Goal: Task Accomplishment & Management: Use online tool/utility

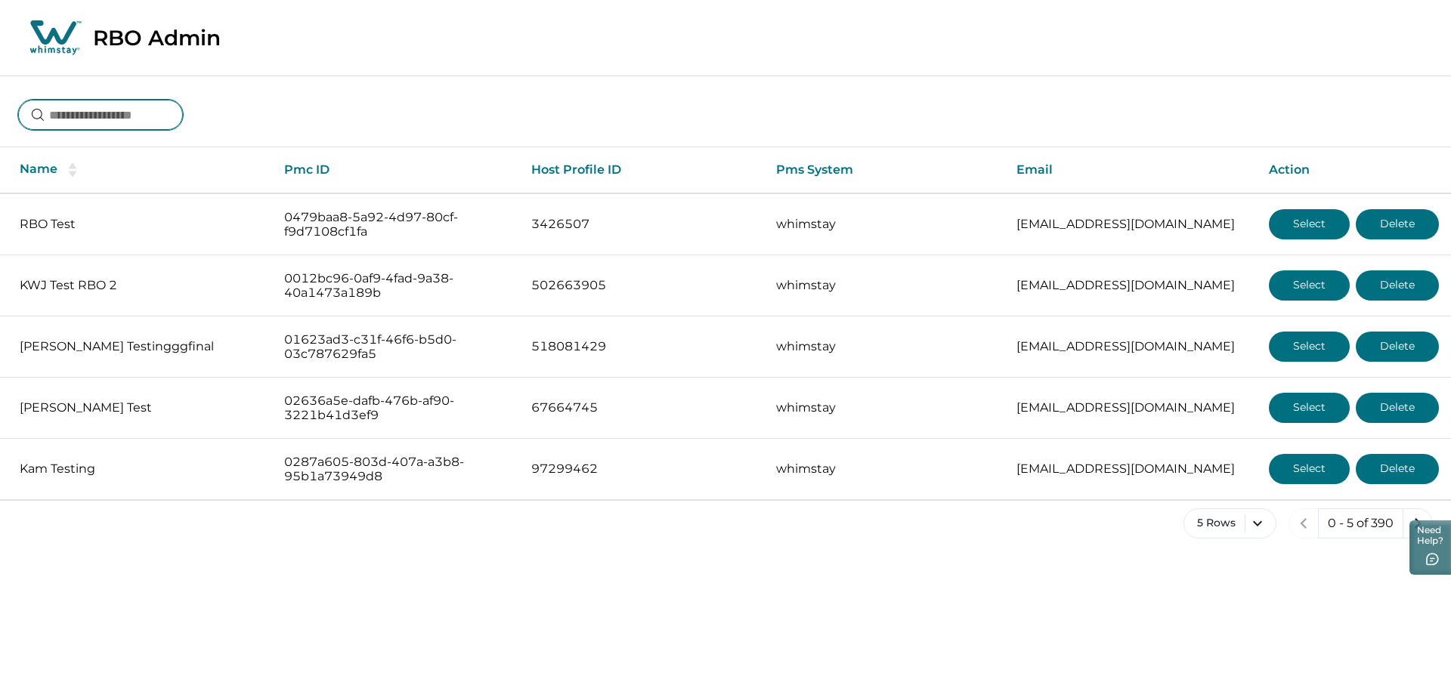
click at [114, 121] on input at bounding box center [100, 115] width 165 height 30
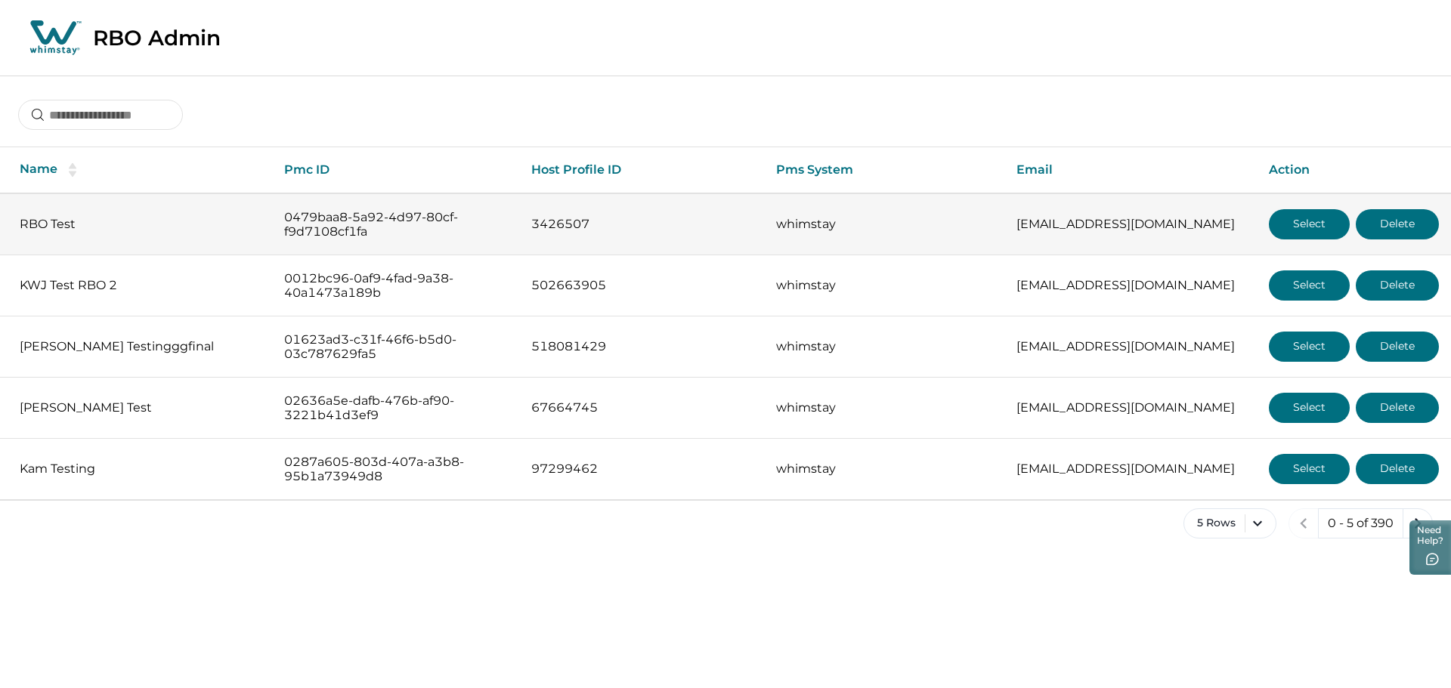
click at [1331, 223] on button "Select" at bounding box center [1309, 224] width 81 height 30
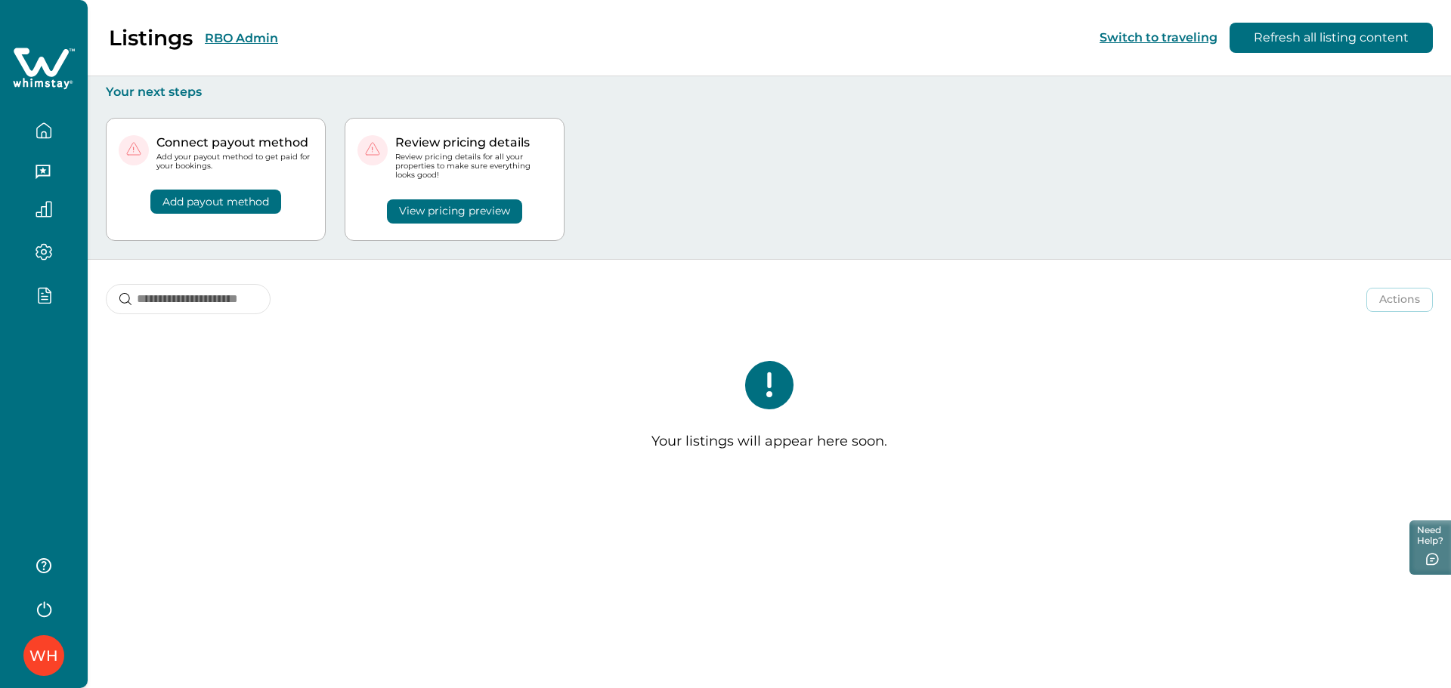
drag, startPoint x: 62, startPoint y: 366, endPoint x: 56, endPoint y: 320, distance: 47.2
click at [61, 366] on div "WH" at bounding box center [44, 344] width 88 height 688
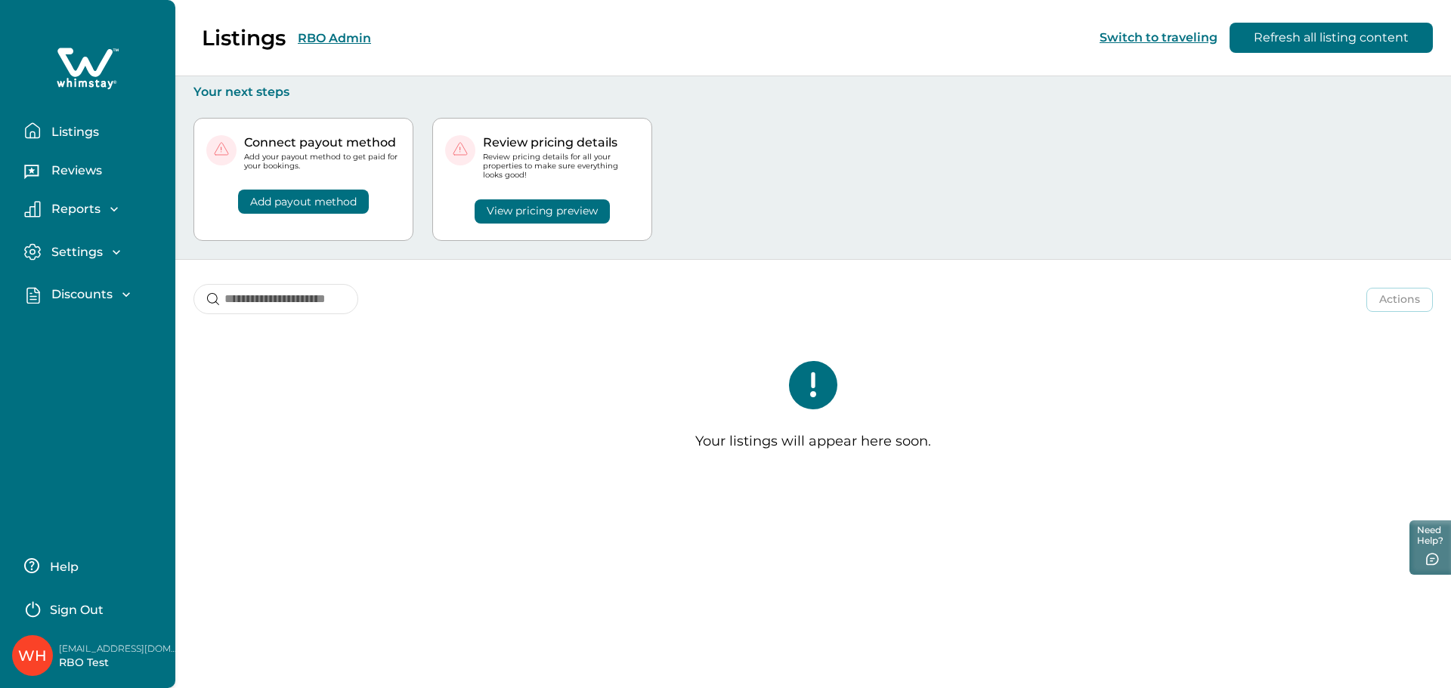
click at [66, 291] on p "Discounts" at bounding box center [80, 294] width 66 height 15
click at [84, 322] on p "Discounts" at bounding box center [80, 327] width 66 height 15
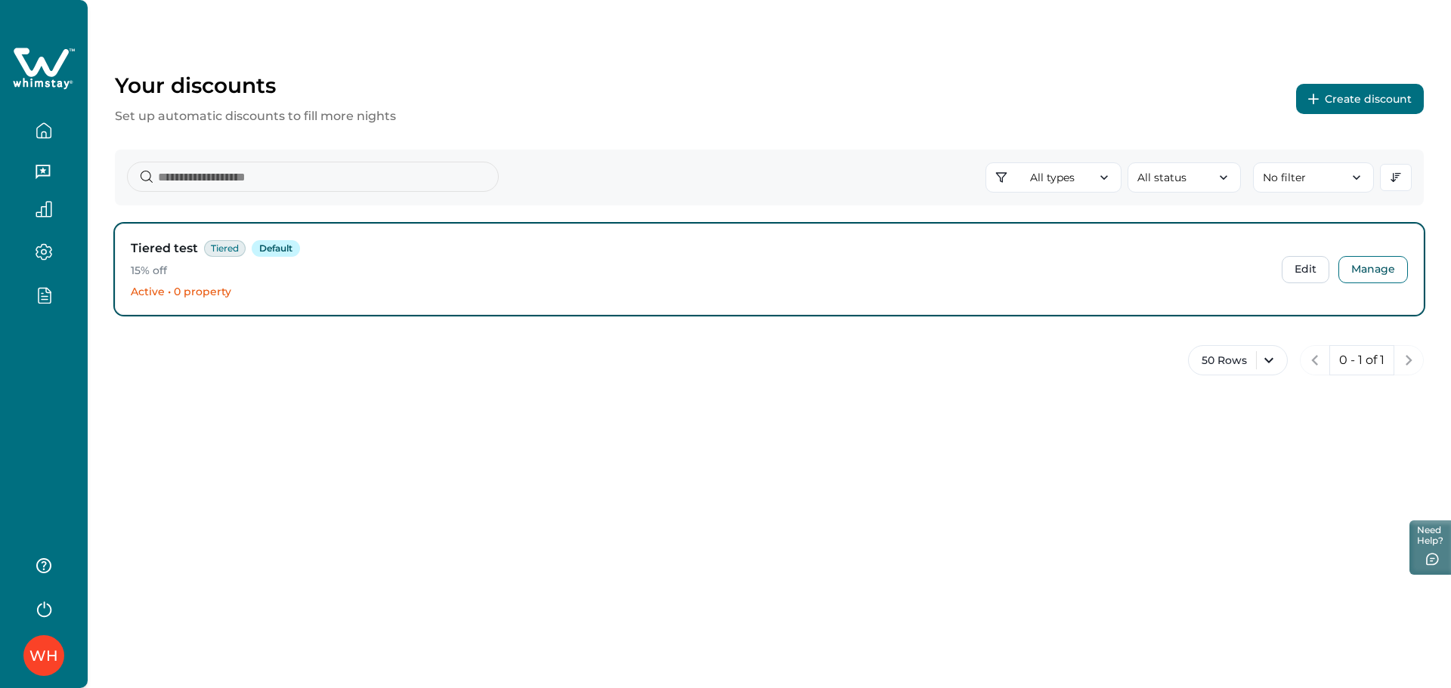
click at [1278, 271] on div "Tiered test Tiered Default 15% off Active • 0 property Edit Manage" at bounding box center [769, 269] width 1307 height 90
click at [1300, 267] on button "Edit" at bounding box center [1306, 269] width 48 height 27
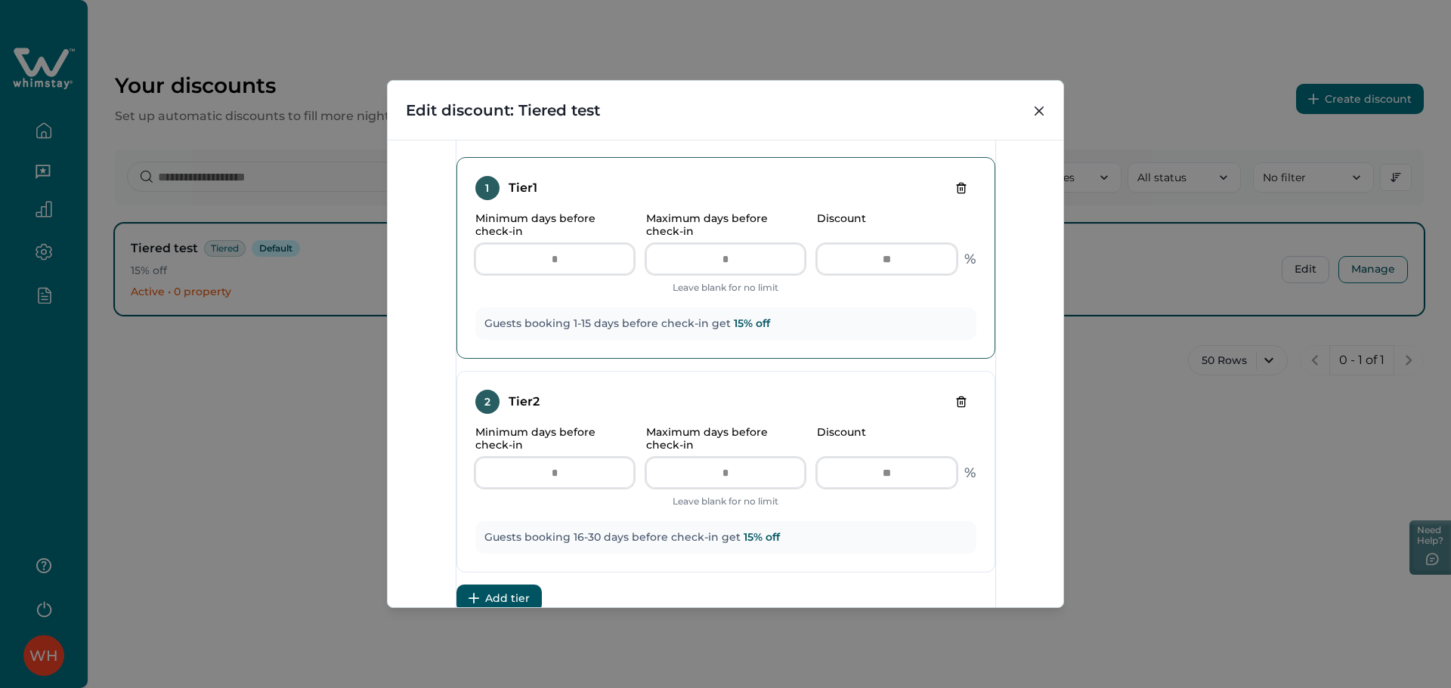
scroll to position [793, 0]
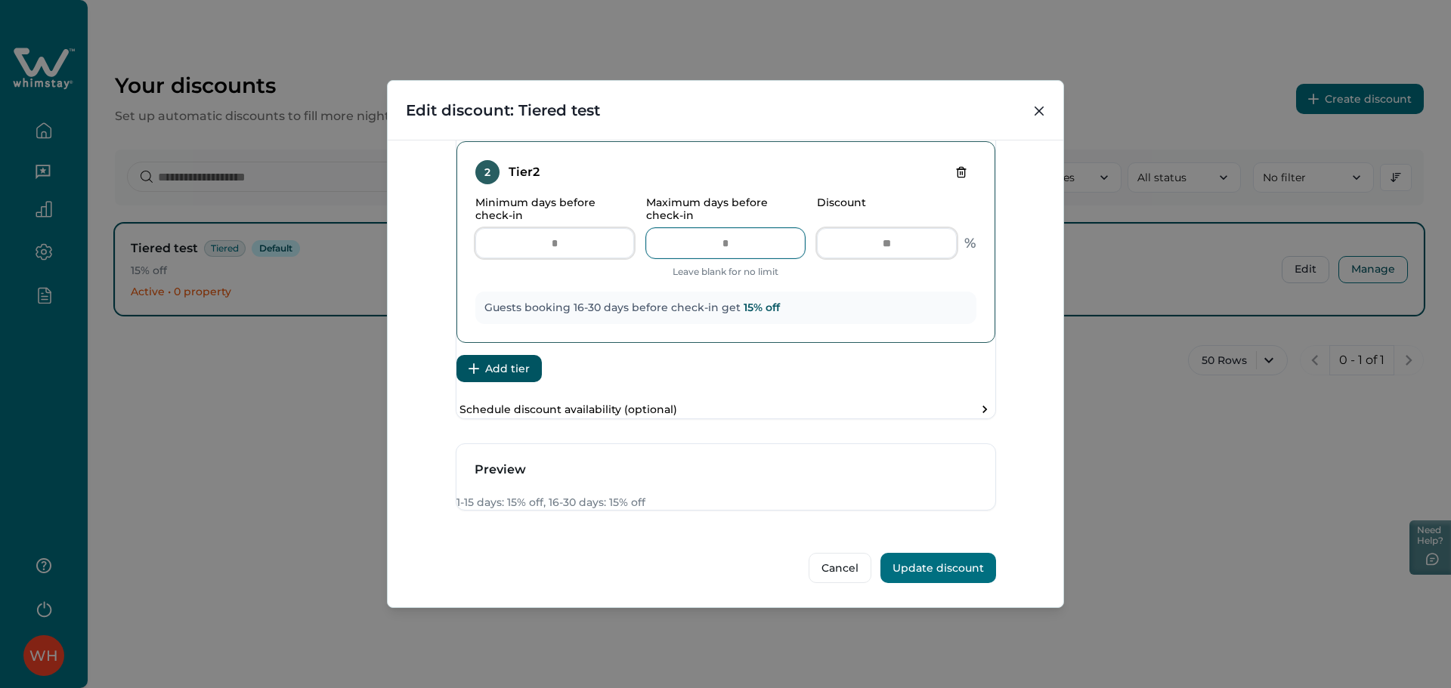
drag, startPoint x: 739, startPoint y: 197, endPoint x: 704, endPoint y: 206, distance: 35.7
click at [704, 228] on input "**" at bounding box center [725, 243] width 159 height 30
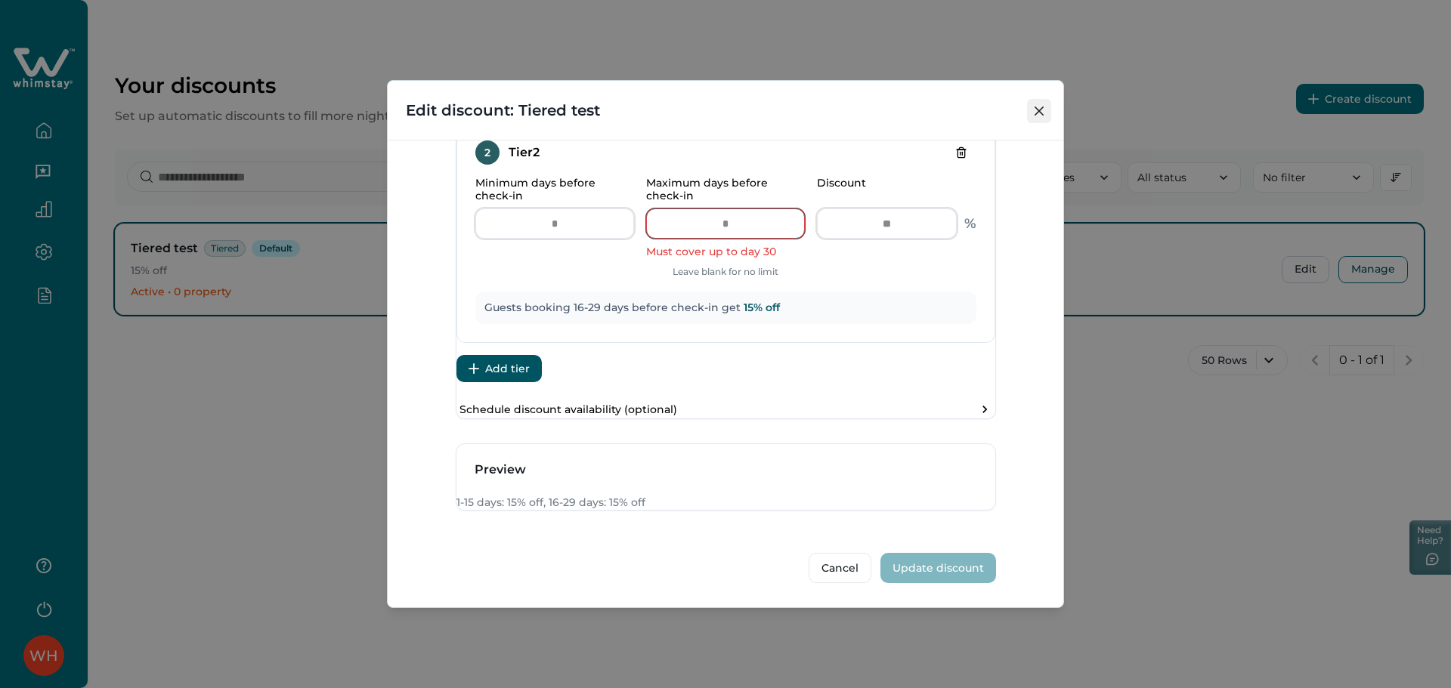
type input "**"
click at [1047, 103] on button "Close" at bounding box center [1039, 111] width 24 height 24
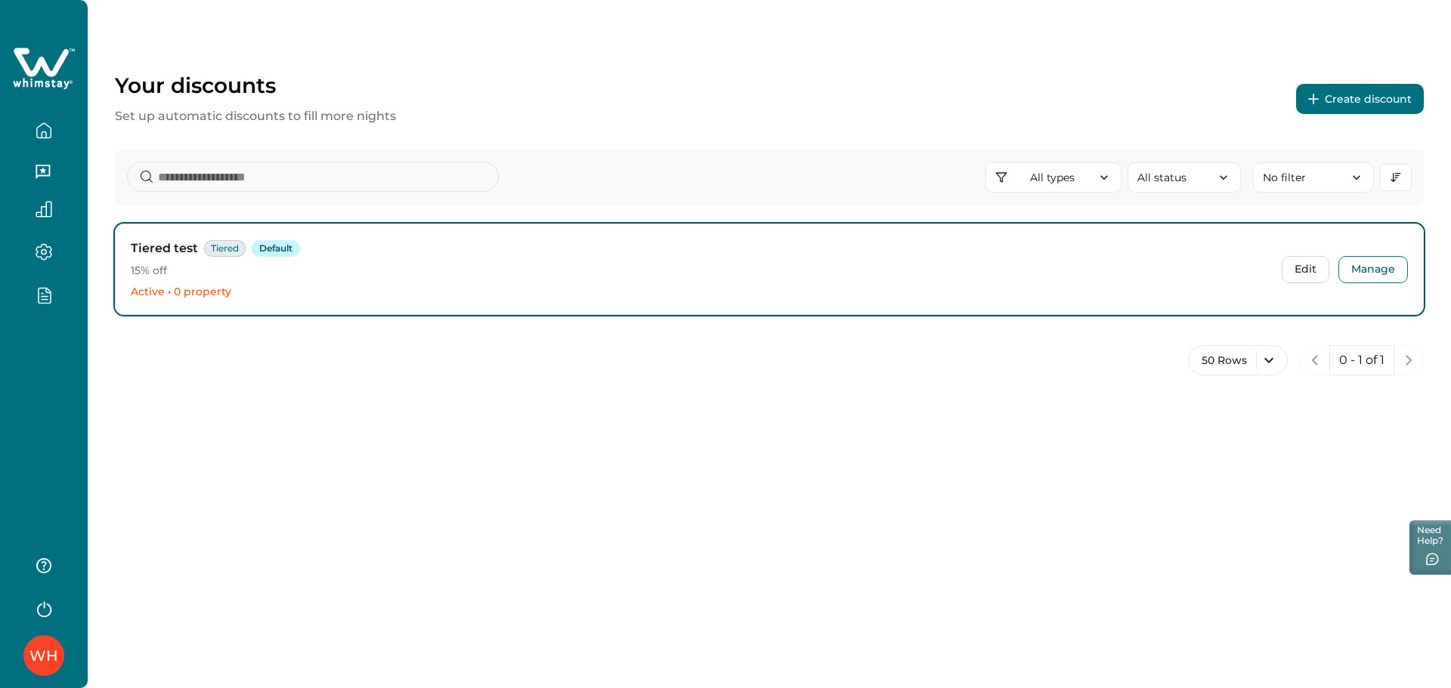
click at [1385, 105] on button "Create discount" at bounding box center [1360, 99] width 128 height 30
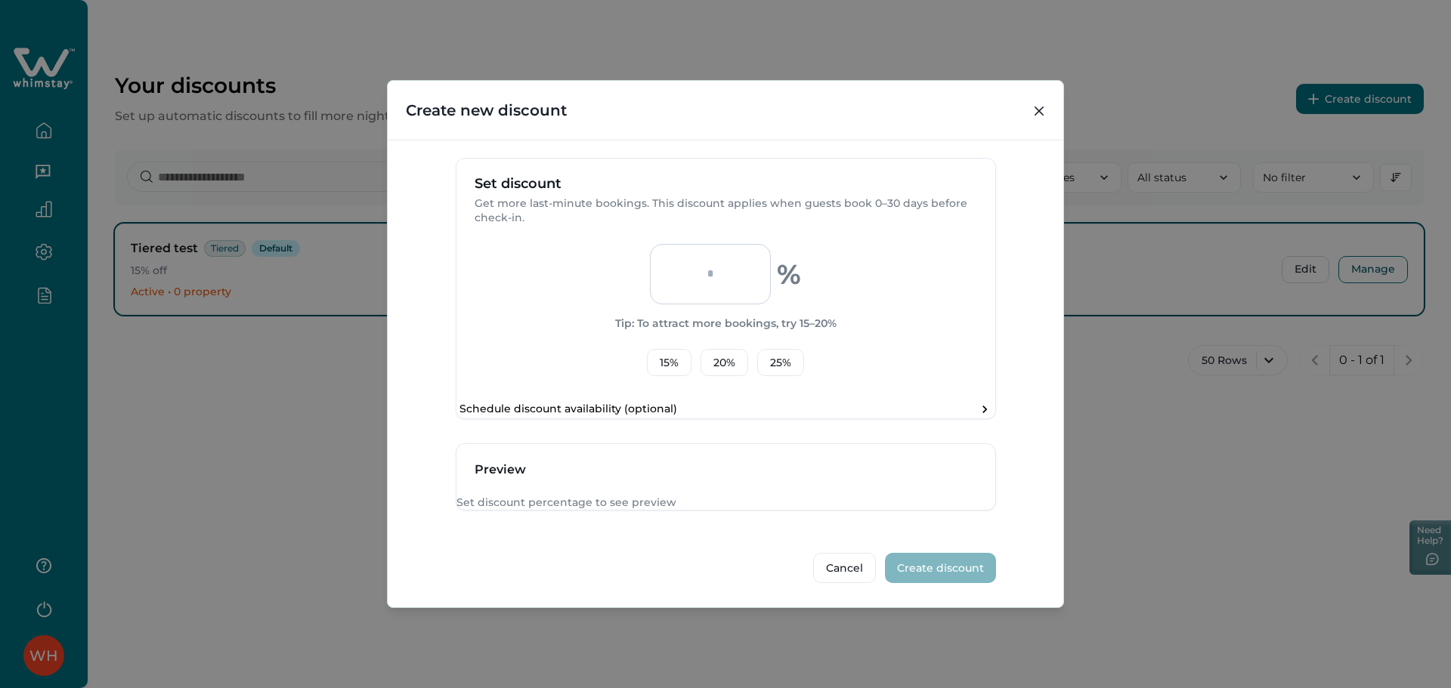
scroll to position [95, 0]
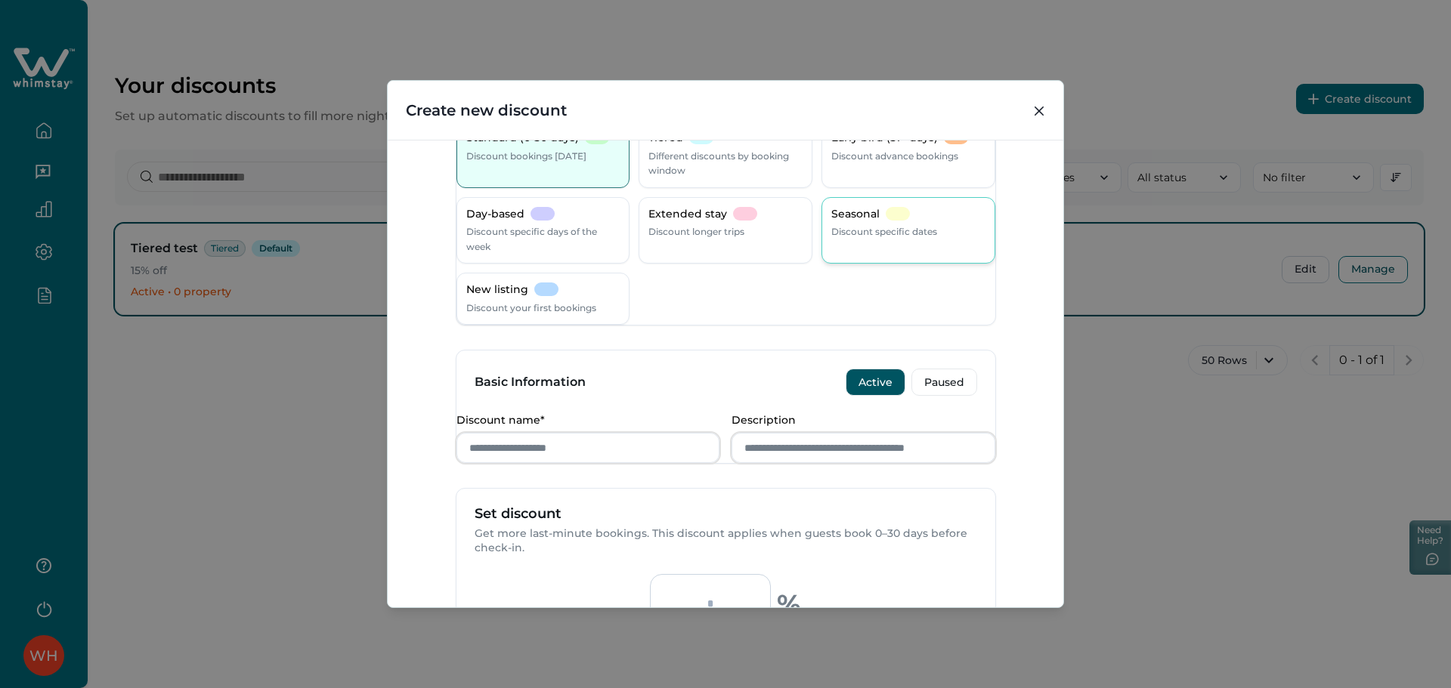
click at [898, 249] on div "Seasonal Discount specific dates" at bounding box center [908, 230] width 174 height 67
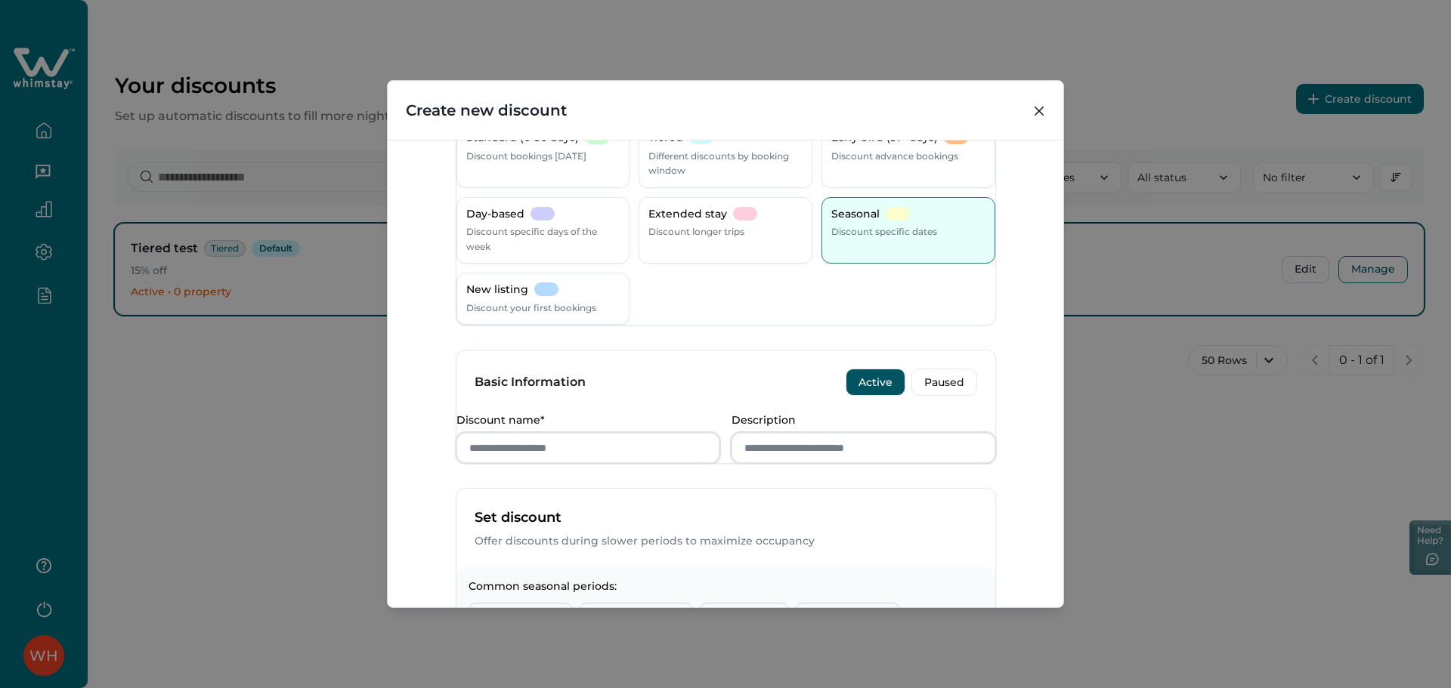
scroll to position [397, 0]
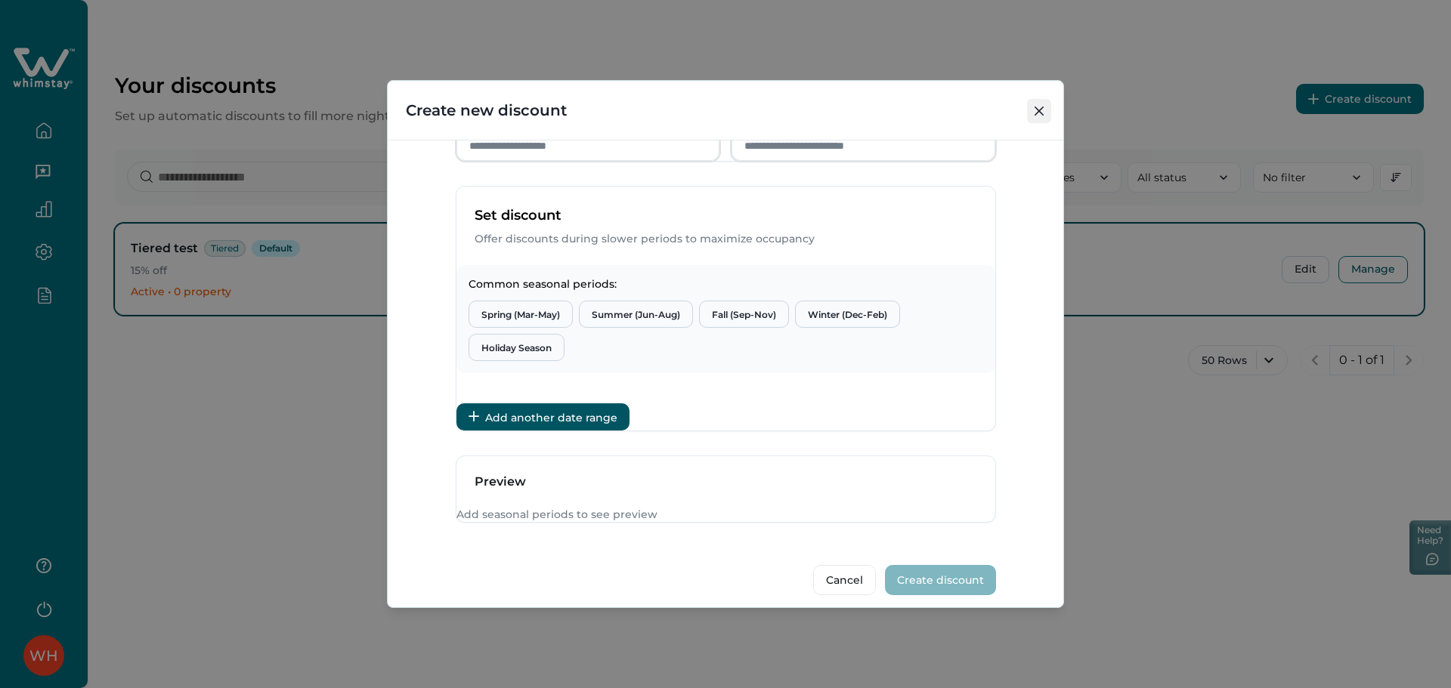
click at [1036, 107] on icon "Close" at bounding box center [1038, 111] width 9 height 9
